Goal: Task Accomplishment & Management: Manage account settings

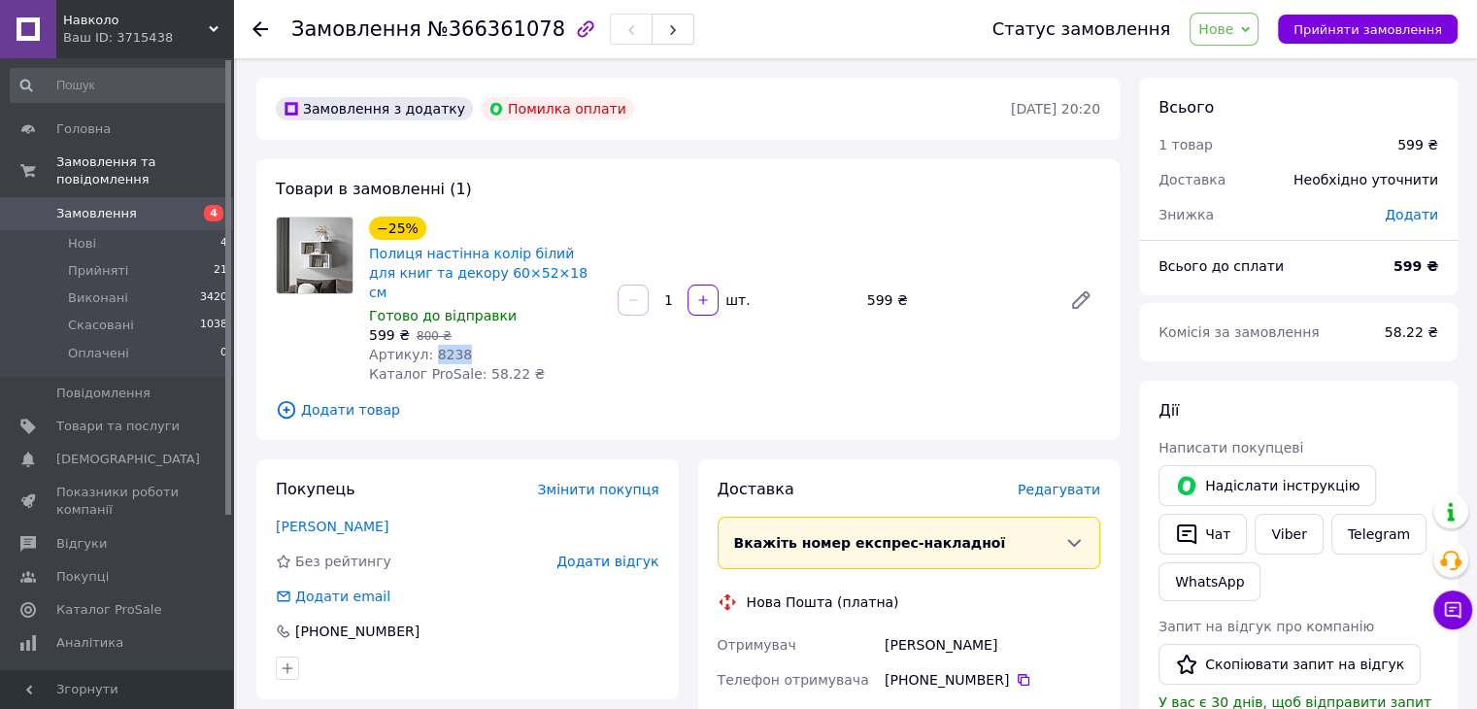
drag, startPoint x: 460, startPoint y: 337, endPoint x: 427, endPoint y: 339, distance: 33.1
click at [427, 345] on div "Артикул: 8238" at bounding box center [485, 354] width 233 height 19
copy span "8238"
drag, startPoint x: 867, startPoint y: 292, endPoint x: 778, endPoint y: 252, distance: 98.2
click at [887, 289] on div "599 ₴" at bounding box center [957, 300] width 194 height 27
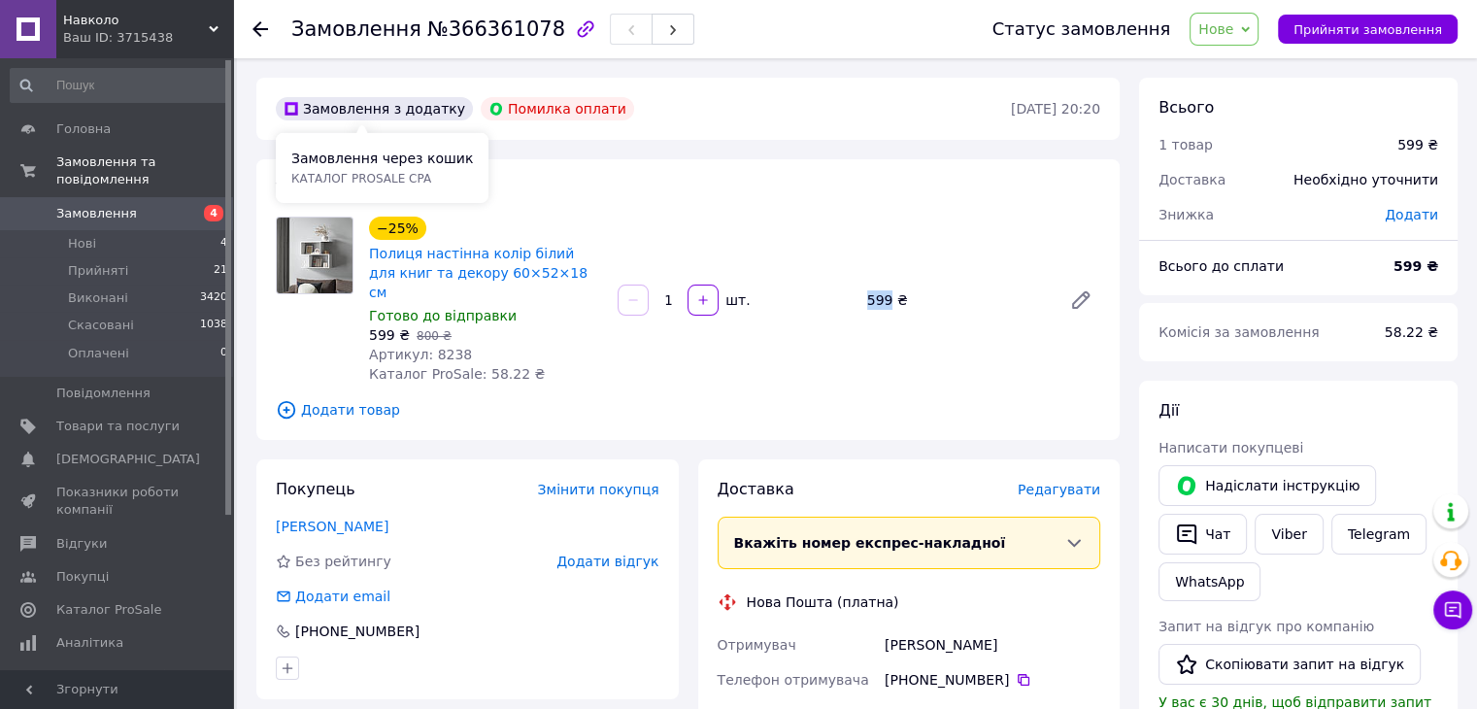
copy div "599"
drag, startPoint x: 474, startPoint y: 355, endPoint x: 502, endPoint y: 355, distance: 28.2
click at [502, 366] on span "Каталог ProSale: 58.22 ₴" at bounding box center [457, 374] width 176 height 16
copy span "58.22"
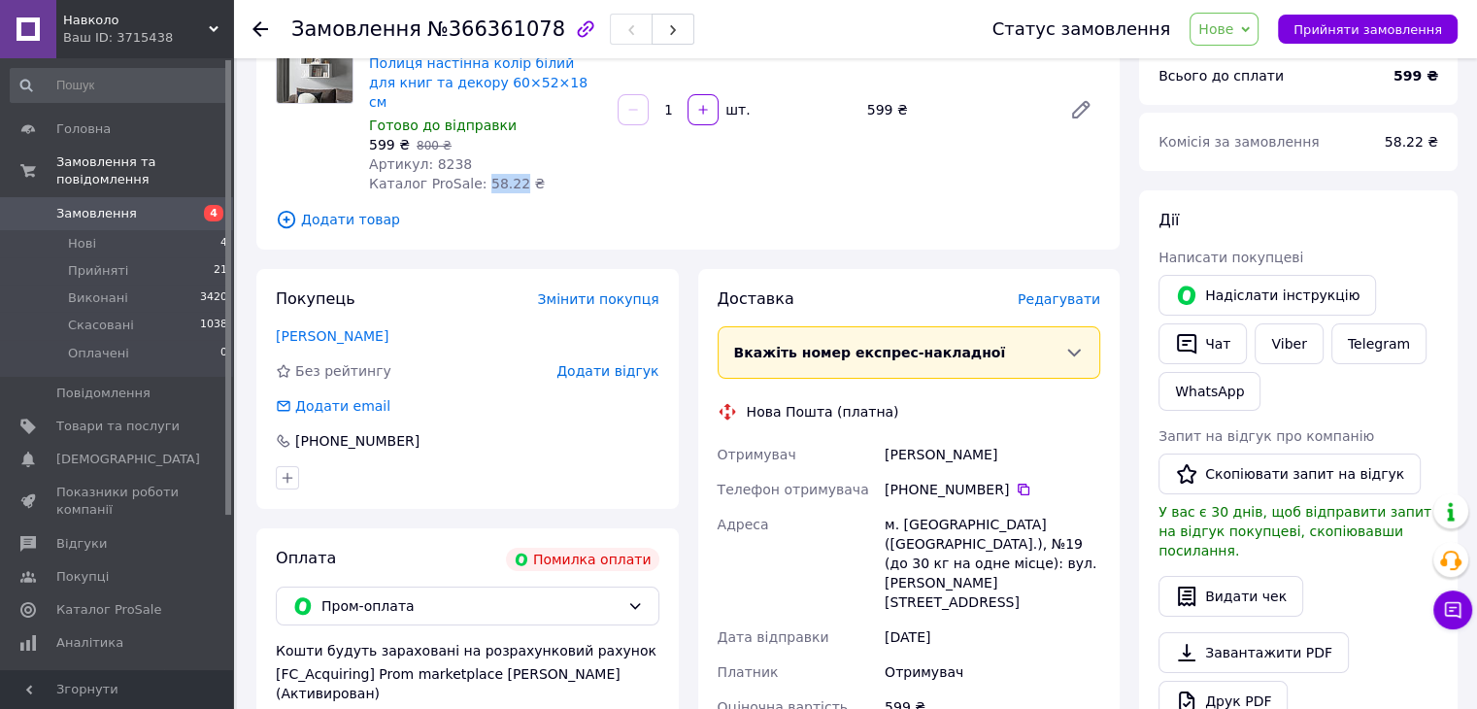
scroll to position [194, 0]
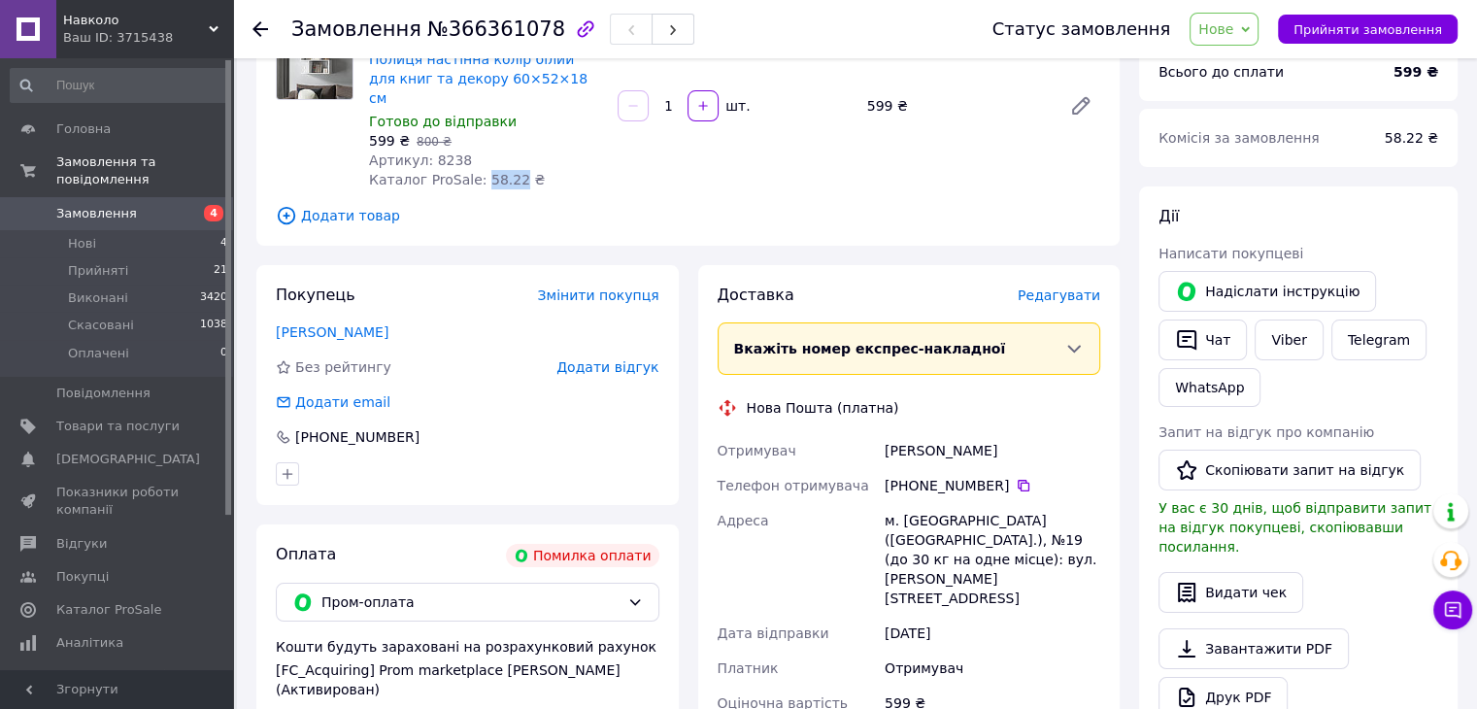
drag, startPoint x: 997, startPoint y: 436, endPoint x: 859, endPoint y: 431, distance: 138.0
click at [859, 433] on div "Отримувач Прохорова Вікторія Телефон отримувача +380 97 963 95 86   Адреса м. К…" at bounding box center [909, 577] width 391 height 288
copy div "Отримувач Прохорова Вікторія"
click at [1018, 480] on icon at bounding box center [1024, 486] width 12 height 12
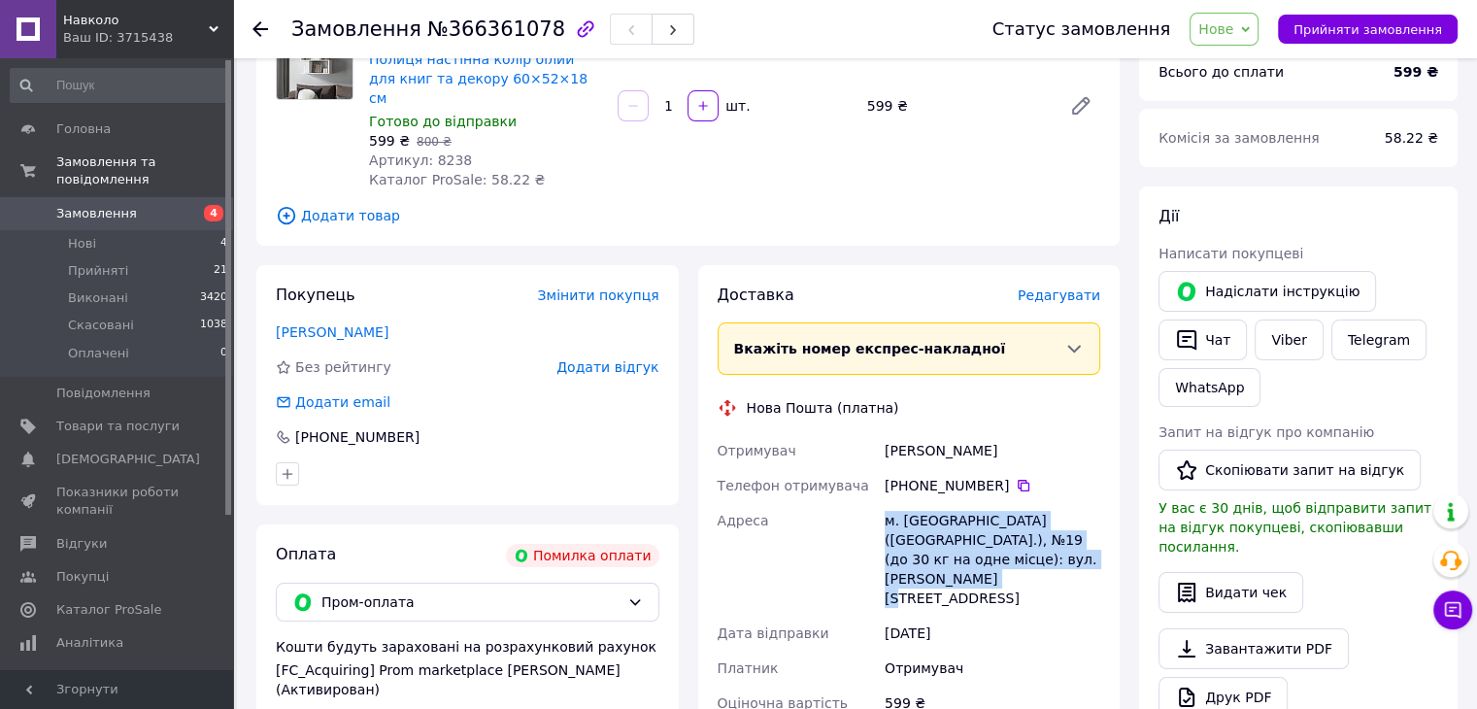
drag, startPoint x: 889, startPoint y: 499, endPoint x: 1100, endPoint y: 531, distance: 213.2
click at [1100, 531] on div "м. Кривий Ріг (Дніпропетровська обл.), №19 (до 30 кг на одне місце): вул. Роман…" at bounding box center [992, 559] width 223 height 113
copy div "м. Кривий Ріг (Дніпропетровська обл.), №19 (до 30 кг на одне місце): вул. Роман…"
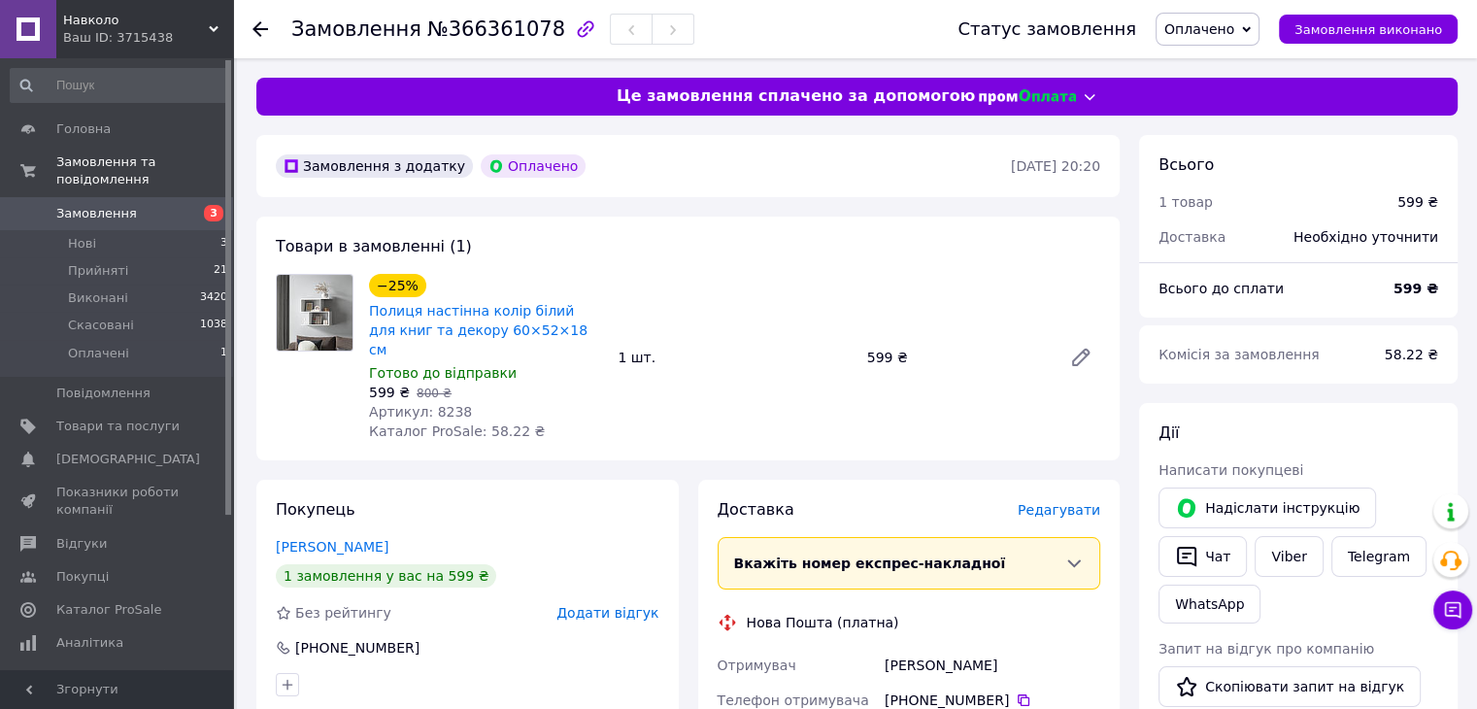
click at [1219, 27] on span "Оплачено" at bounding box center [1200, 29] width 70 height 16
click at [1220, 70] on li "Прийнято" at bounding box center [1208, 67] width 102 height 29
click at [1286, 557] on link "Viber" at bounding box center [1289, 556] width 68 height 41
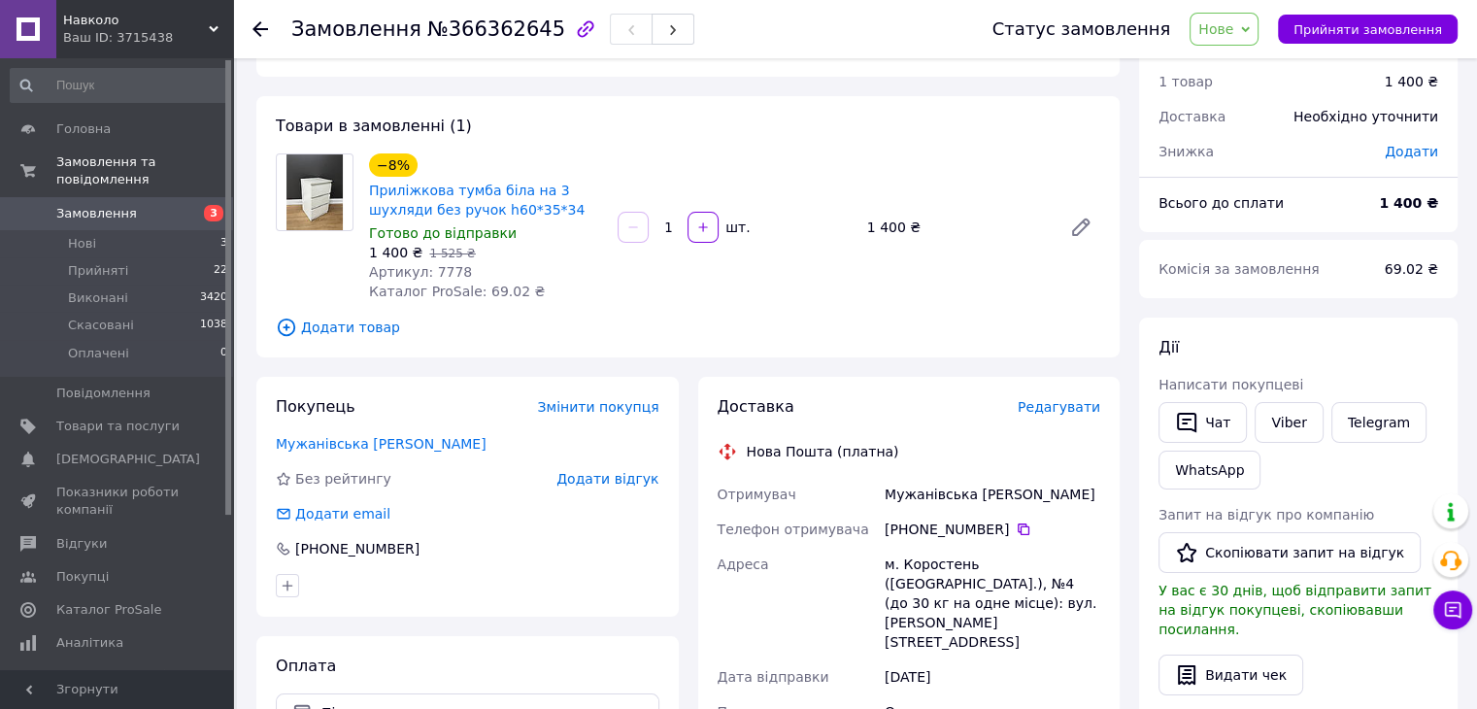
scroll to position [97, 0]
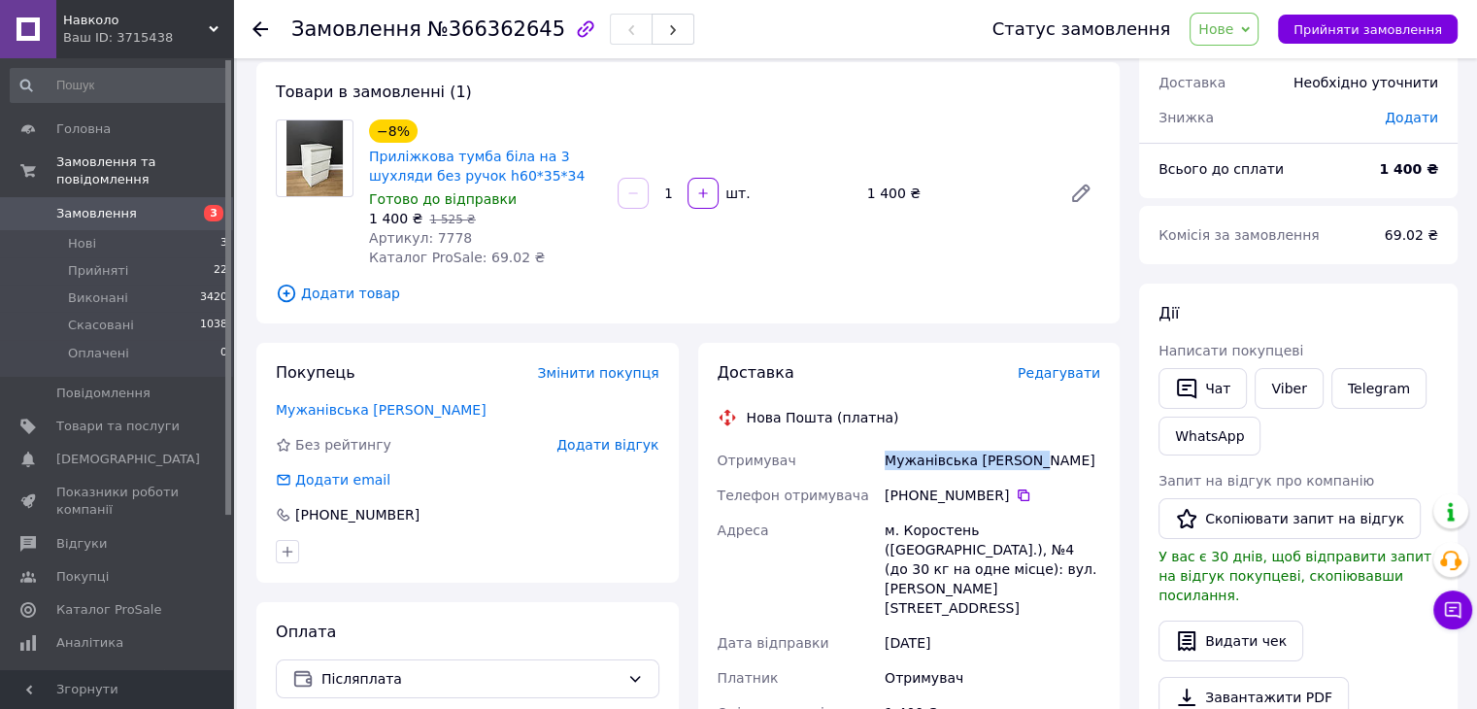
drag, startPoint x: 1002, startPoint y: 465, endPoint x: 871, endPoint y: 469, distance: 131.2
click at [871, 469] on div "Отримувач Мужанівська [PERSON_NAME] Телефон отримувача [PHONE_NUMBER]   Адреса …" at bounding box center [909, 649] width 391 height 412
click at [1016, 493] on icon at bounding box center [1024, 496] width 16 height 16
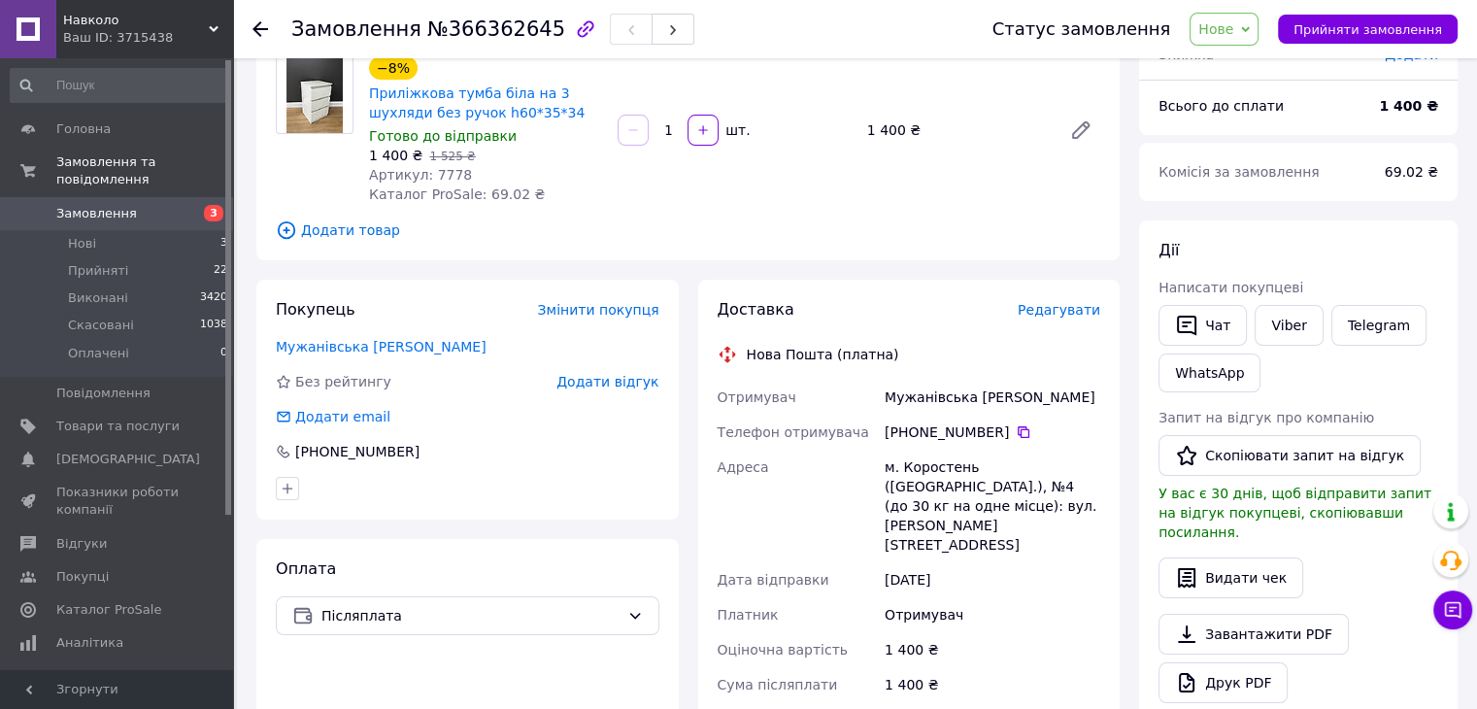
scroll to position [194, 0]
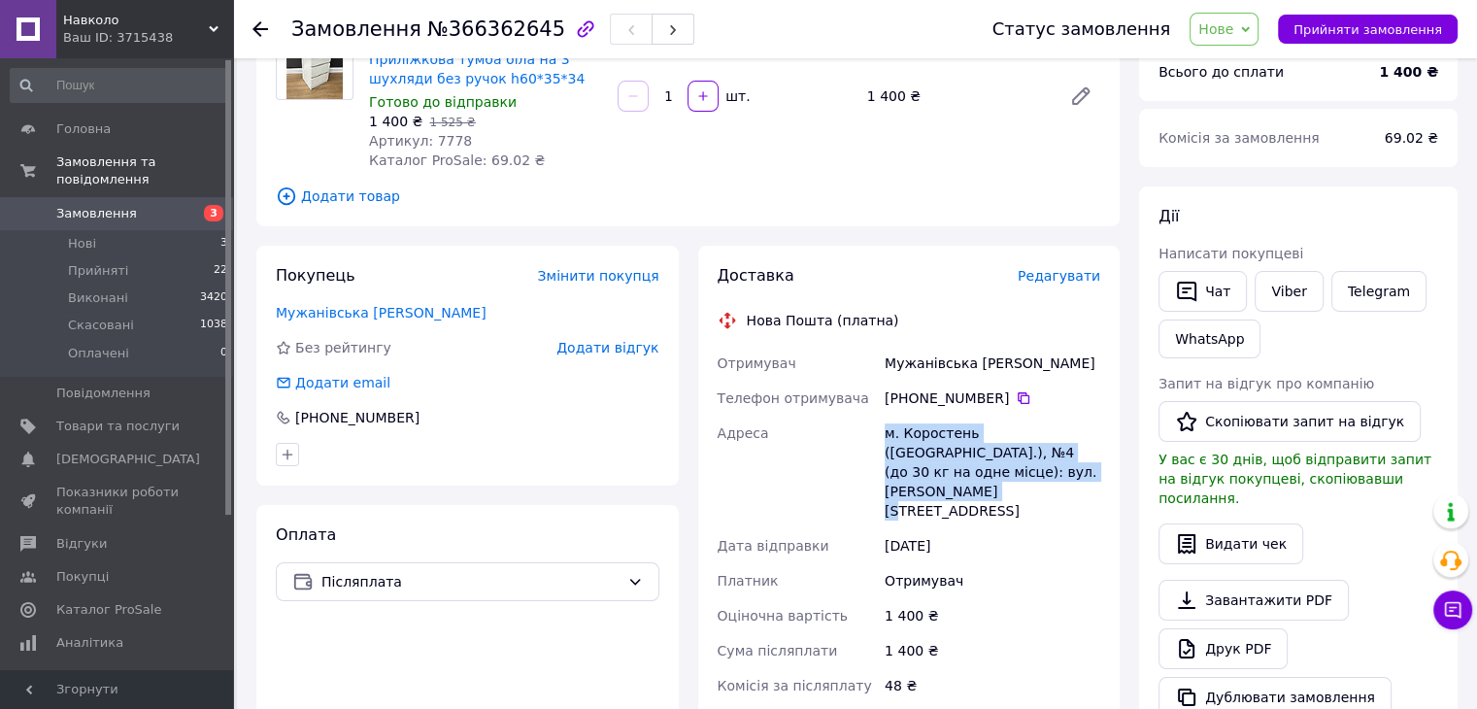
drag, startPoint x: 883, startPoint y: 429, endPoint x: 1018, endPoint y: 473, distance: 141.9
click at [1018, 473] on div "м. Коростень ([GEOGRAPHIC_DATA].), №4 (до 30 кг на одне місце): вул. [PERSON_NA…" at bounding box center [992, 472] width 223 height 113
copy div "м. Коростень ([GEOGRAPHIC_DATA].), №4 (до 30 кг на одне місце): вул. [PERSON_NA…"
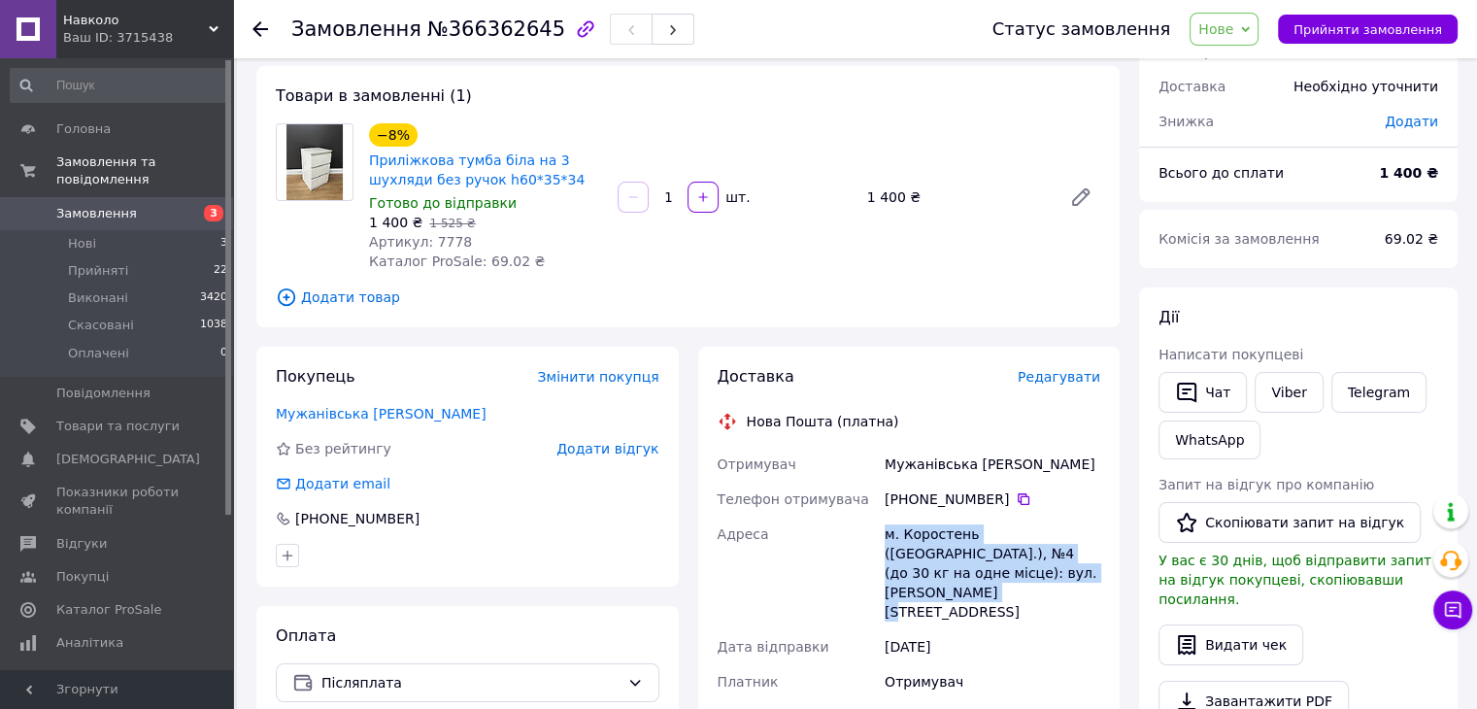
scroll to position [0, 0]
